Goal: Task Accomplishment & Management: Use online tool/utility

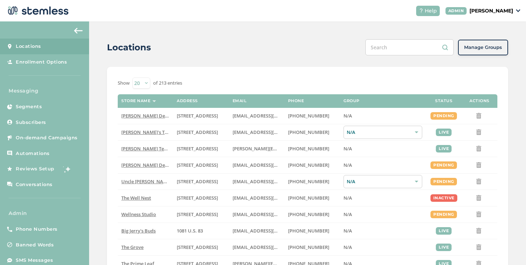
click at [478, 12] on p "[PERSON_NAME]" at bounding box center [491, 11] width 44 height 8
click at [480, 52] on span "Impersonate" at bounding box center [494, 51] width 35 height 7
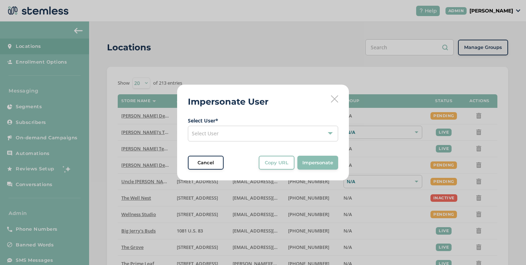
click at [262, 128] on div "Select User" at bounding box center [263, 134] width 150 height 16
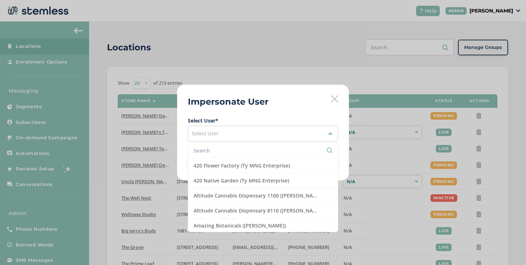
click at [239, 149] on input "text" at bounding box center [263, 151] width 139 height 8
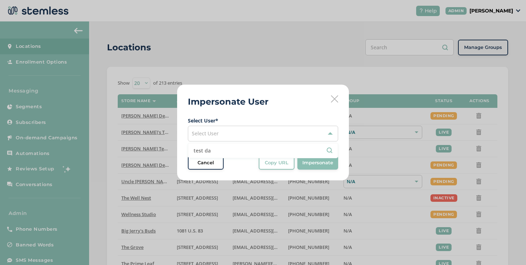
click at [230, 153] on input "test da" at bounding box center [263, 151] width 139 height 8
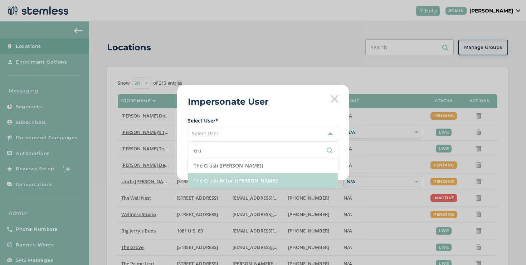
type input "cru"
click at [236, 177] on li "The Crush Retail ([PERSON_NAME])" at bounding box center [263, 181] width 150 height 15
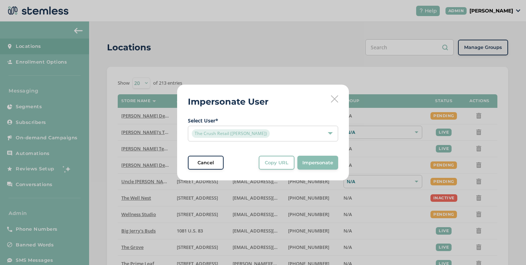
click at [262, 171] on div "Impersonate User Select User * The Crush Retail ([PERSON_NAME]) Cancel Copy URL…" at bounding box center [263, 133] width 172 height 96
click at [263, 170] on div "Impersonate User Select User * The Crush Retail ([PERSON_NAME]) Cancel Copy URL…" at bounding box center [263, 133] width 172 height 96
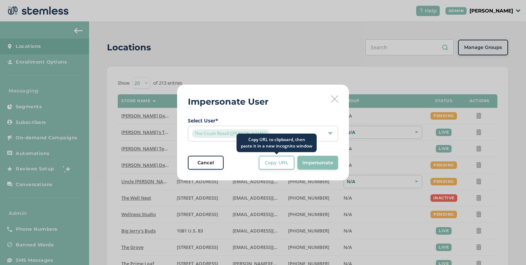
click at [263, 168] on button "Copy URL" at bounding box center [277, 163] width 36 height 14
